Goal: Submit feedback/report problem

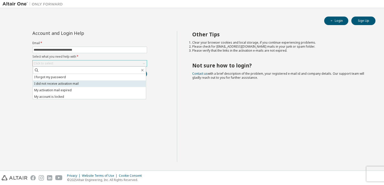
click at [68, 83] on li "I did not receive activation mail" at bounding box center [89, 84] width 113 height 7
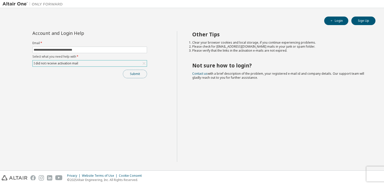
click at [139, 74] on button "Submit" at bounding box center [135, 74] width 24 height 9
click at [134, 77] on button "Submit" at bounding box center [135, 74] width 24 height 9
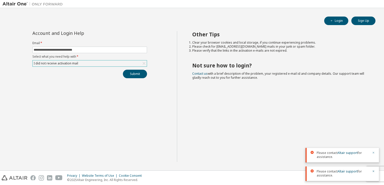
click at [374, 153] on icon "button" at bounding box center [373, 153] width 3 height 3
